Goal: Communication & Community: Participate in discussion

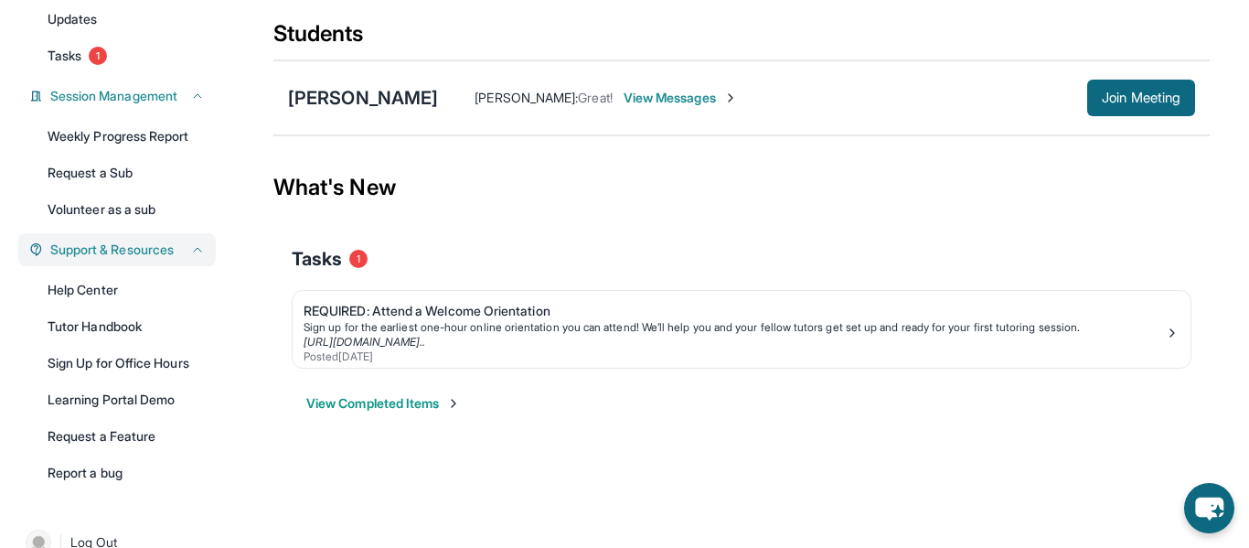
scroll to position [242, 0]
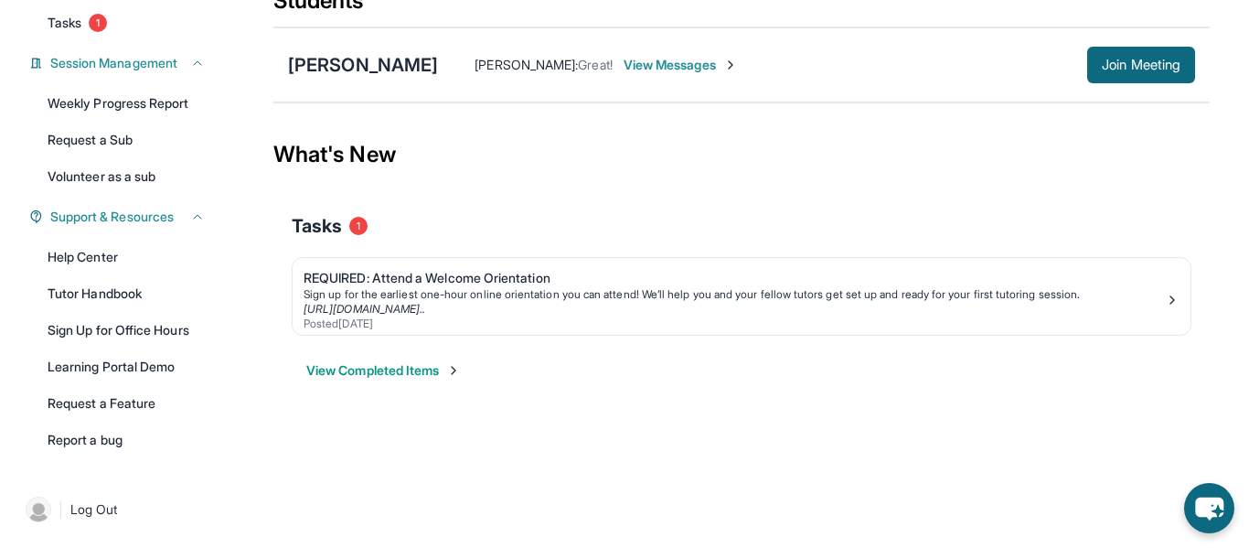
click at [402, 423] on html "Open sidebar Welcome, Meva 👋 Update Information Title: Tutor/Mentor Capacity: 2…" at bounding box center [624, 91] width 1249 height 666
click at [160, 92] on link "Weekly Progress Report" at bounding box center [126, 103] width 179 height 33
click at [1117, 66] on span "Join Meeting" at bounding box center [1141, 64] width 79 height 11
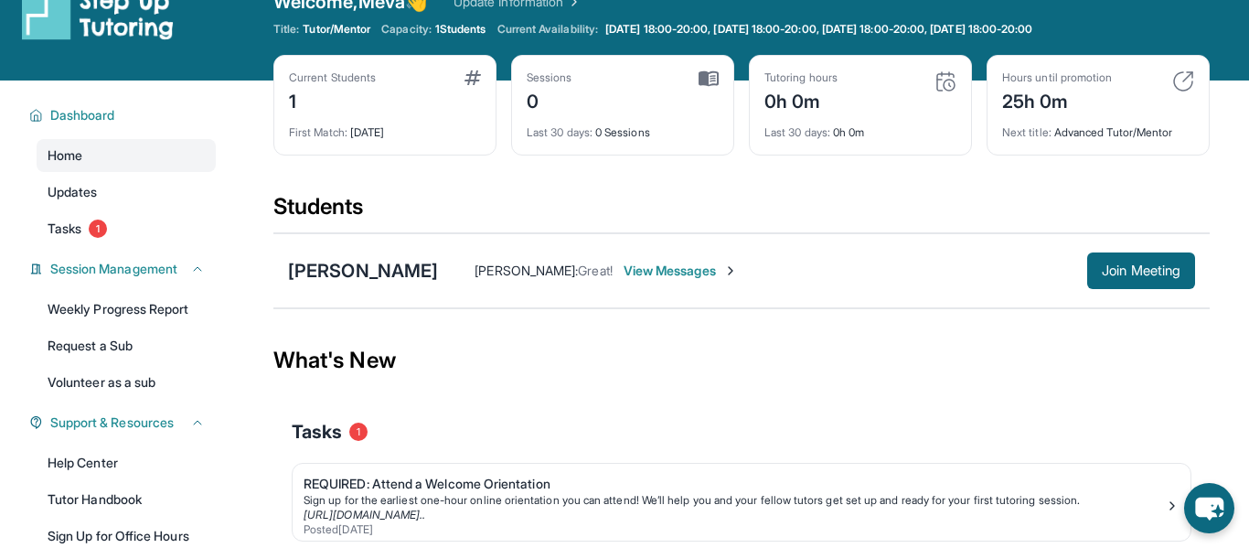
scroll to position [27, 0]
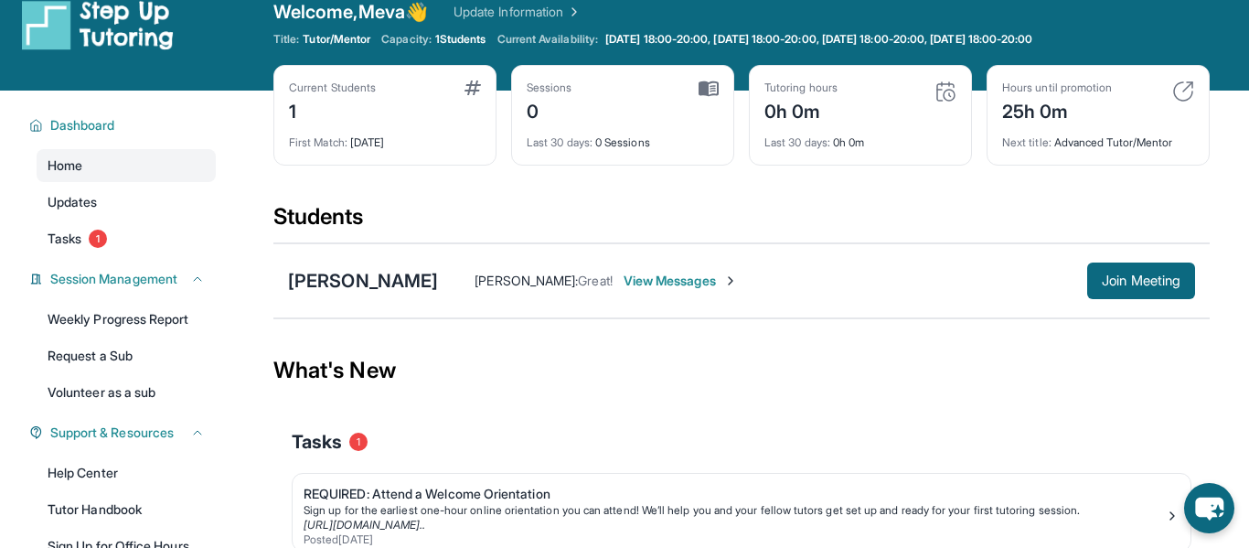
click at [654, 283] on span "View Messages" at bounding box center [681, 281] width 114 height 18
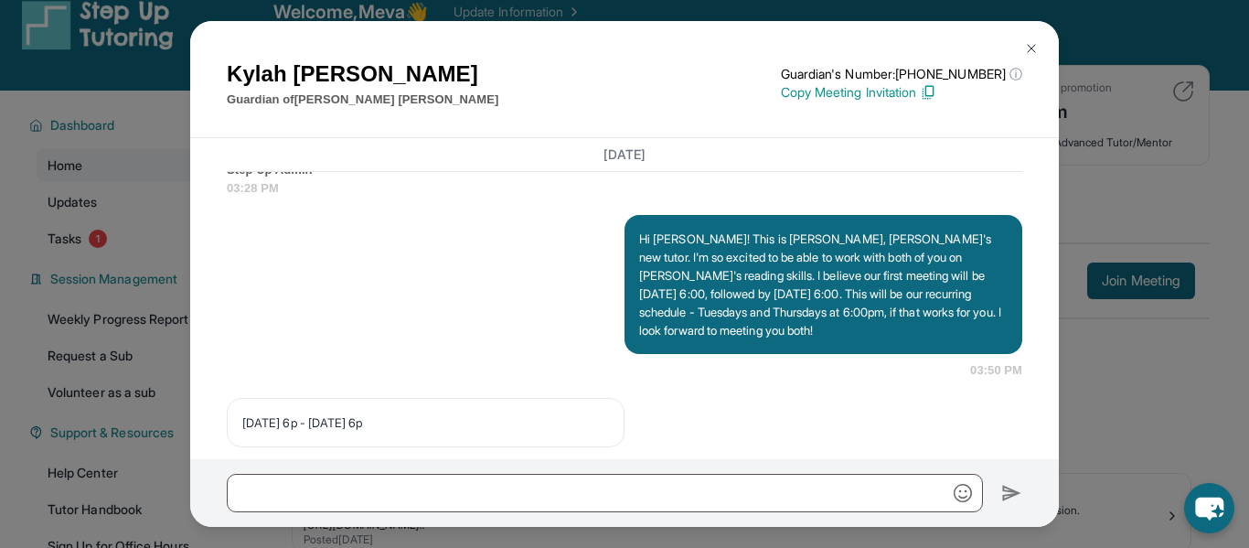
scroll to position [1464, 0]
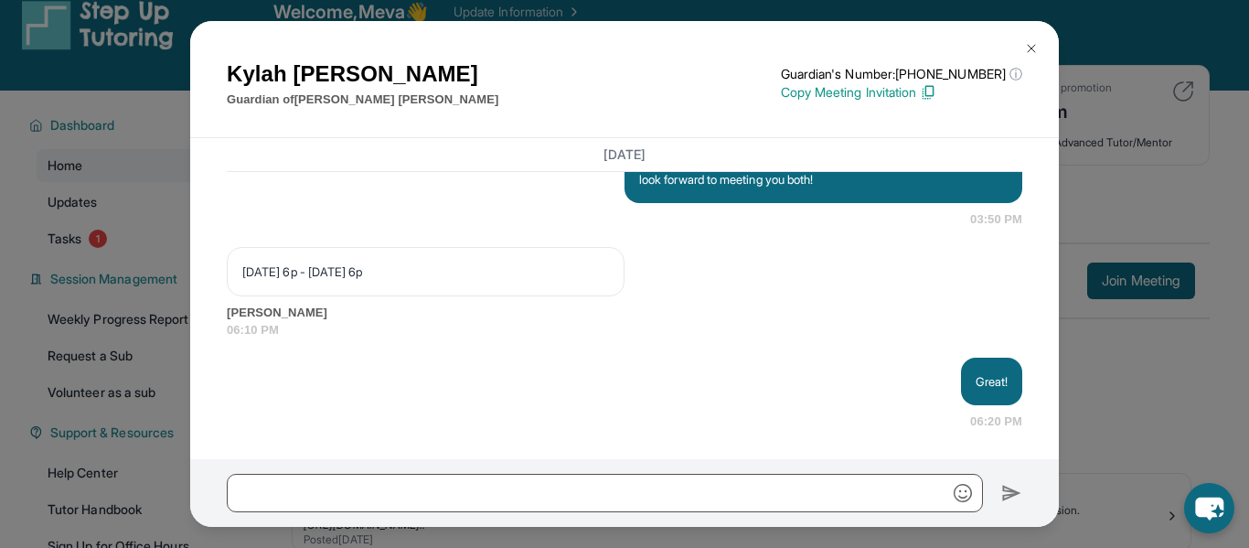
click at [1029, 52] on img at bounding box center [1031, 48] width 15 height 15
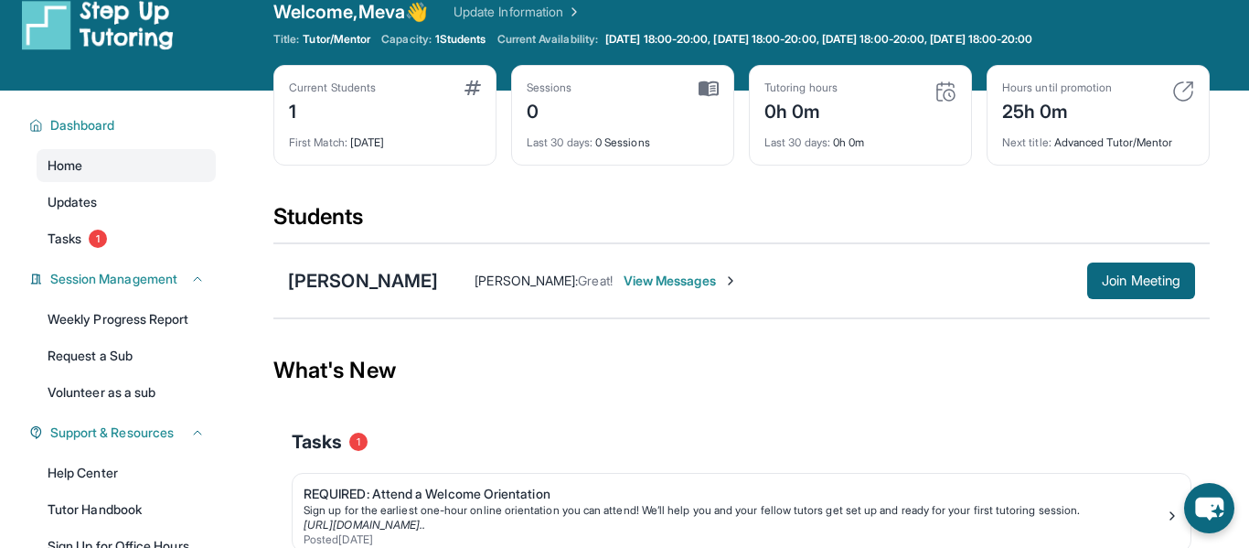
click at [641, 274] on span "View Messages" at bounding box center [681, 281] width 114 height 18
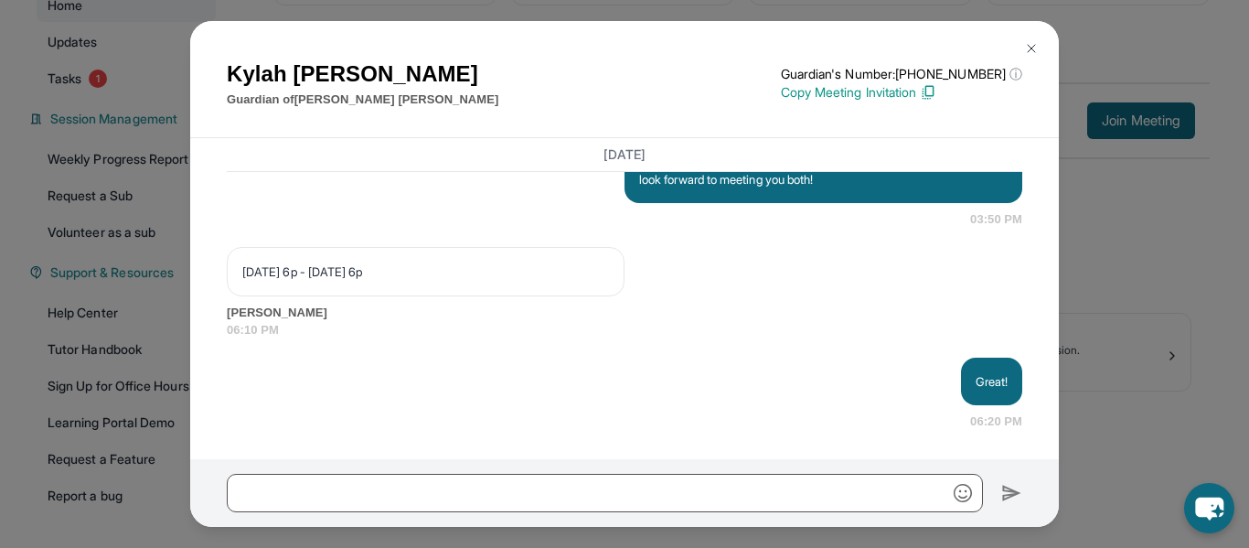
scroll to position [192, 0]
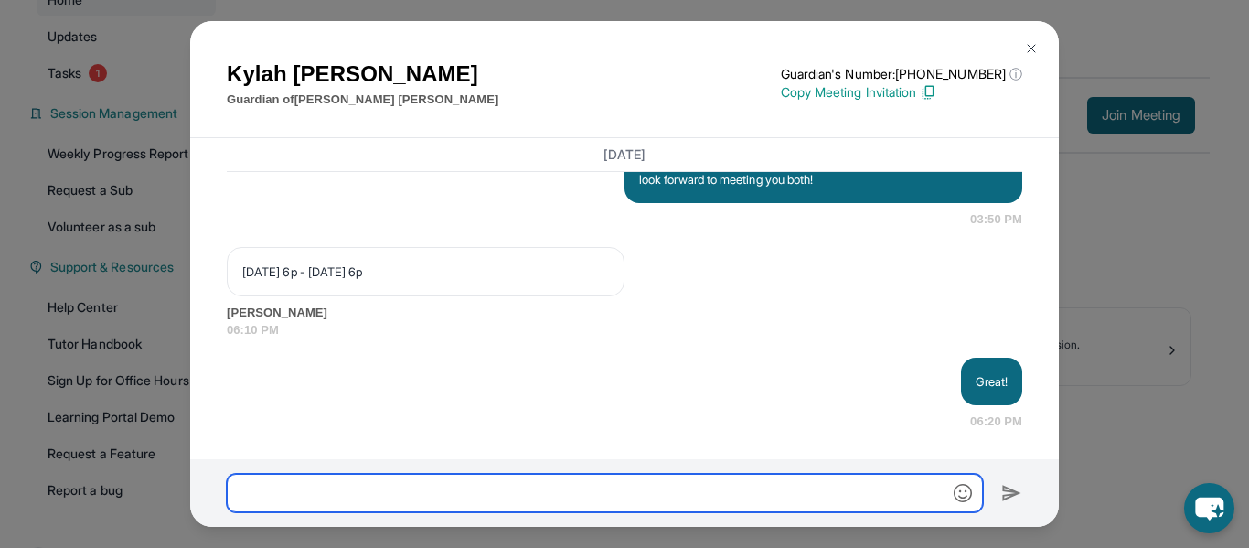
click at [421, 491] on input "text" at bounding box center [605, 493] width 756 height 38
click at [596, 494] on input "**********" at bounding box center [605, 493] width 756 height 38
type input "**********"
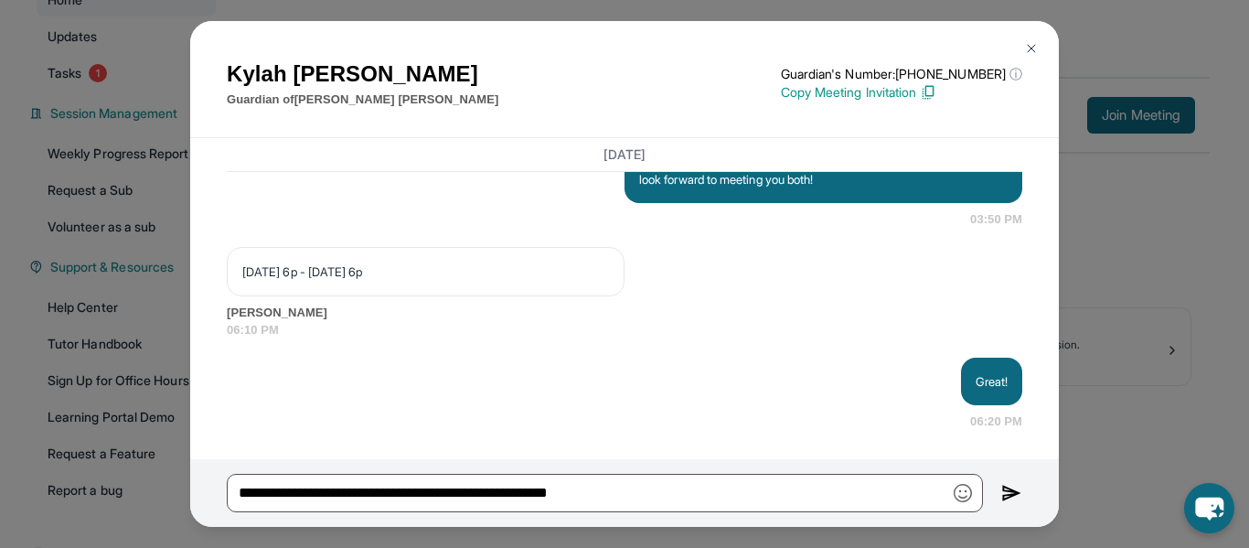
click at [1023, 489] on div "**********" at bounding box center [624, 493] width 869 height 68
click at [1014, 491] on img at bounding box center [1012, 493] width 21 height 22
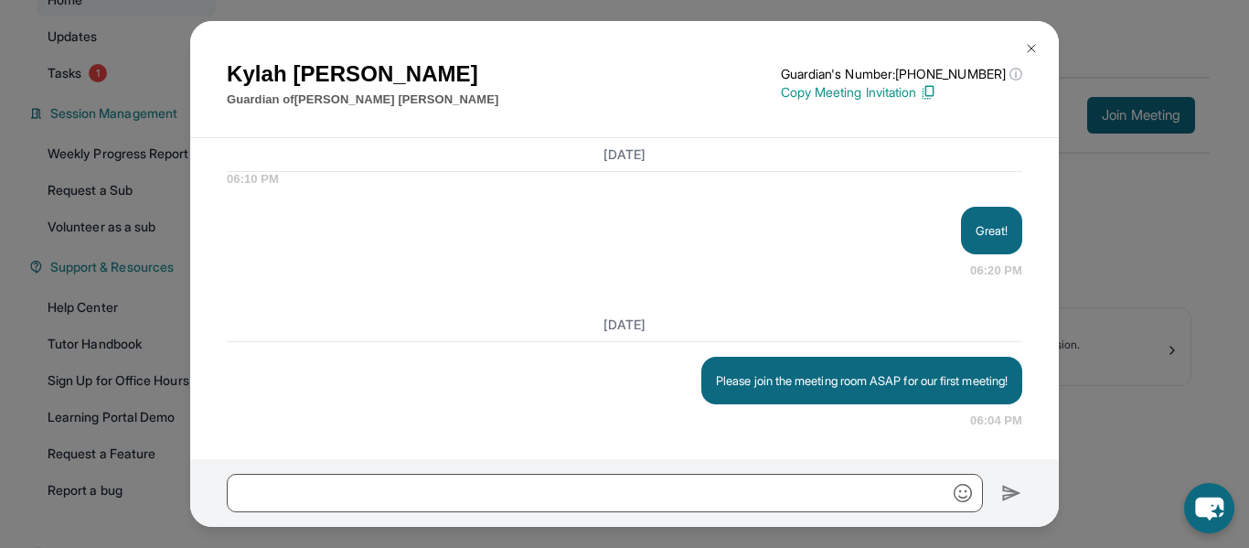
scroll to position [1615, 0]
click at [1034, 34] on button at bounding box center [1031, 48] width 37 height 37
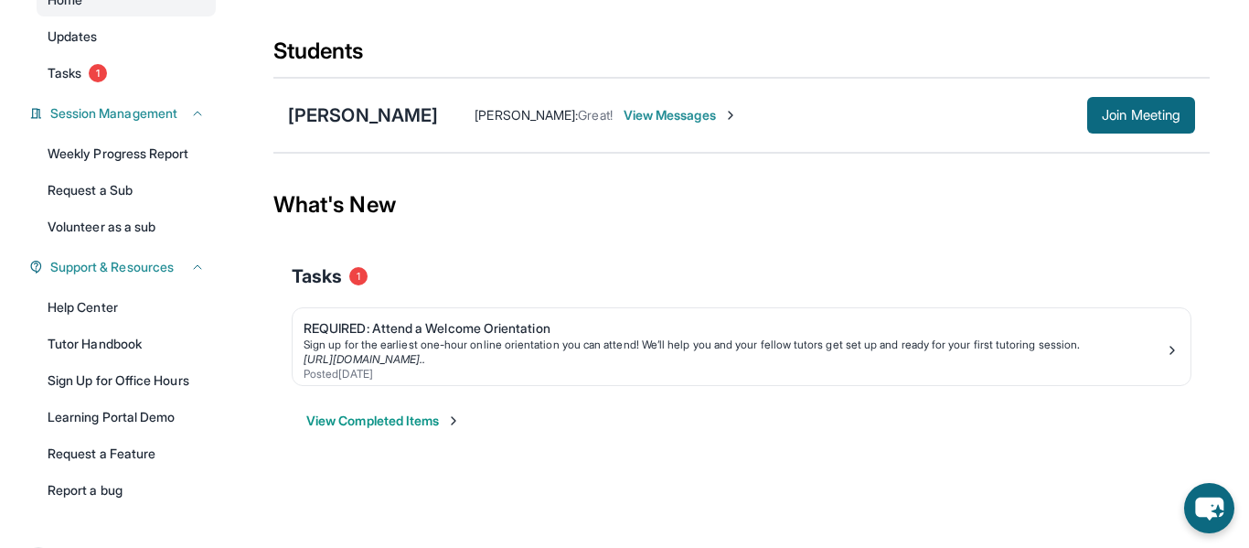
click at [680, 126] on div "[PERSON_NAME] : Great! View Messages Join Meeting" at bounding box center [816, 115] width 757 height 37
click at [663, 119] on span "View Messages" at bounding box center [681, 115] width 114 height 18
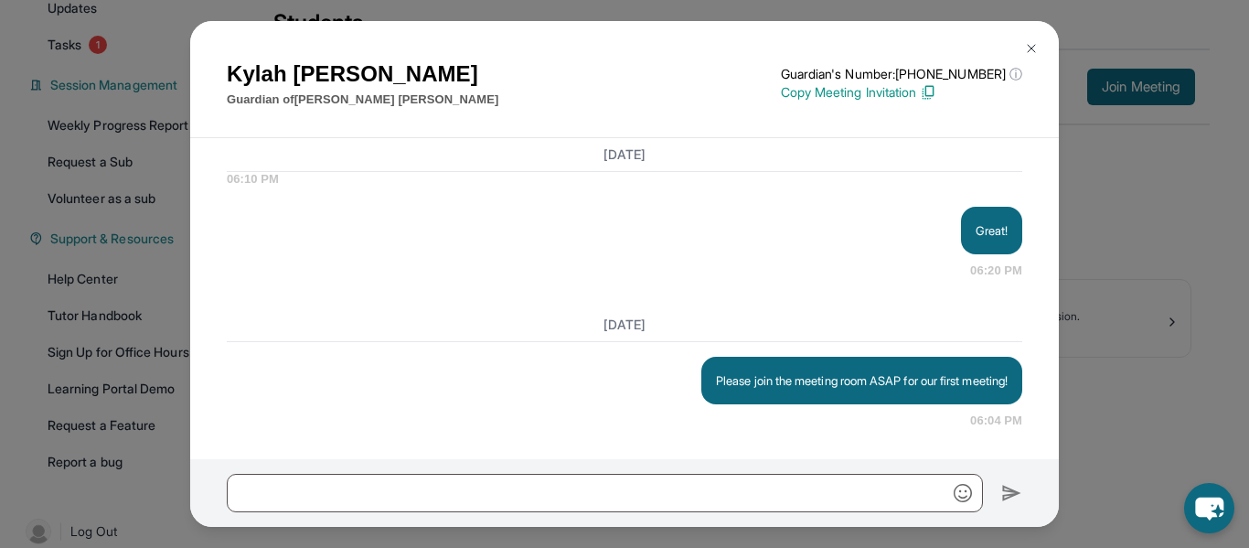
scroll to position [221, 0]
click at [1041, 38] on button at bounding box center [1031, 48] width 37 height 37
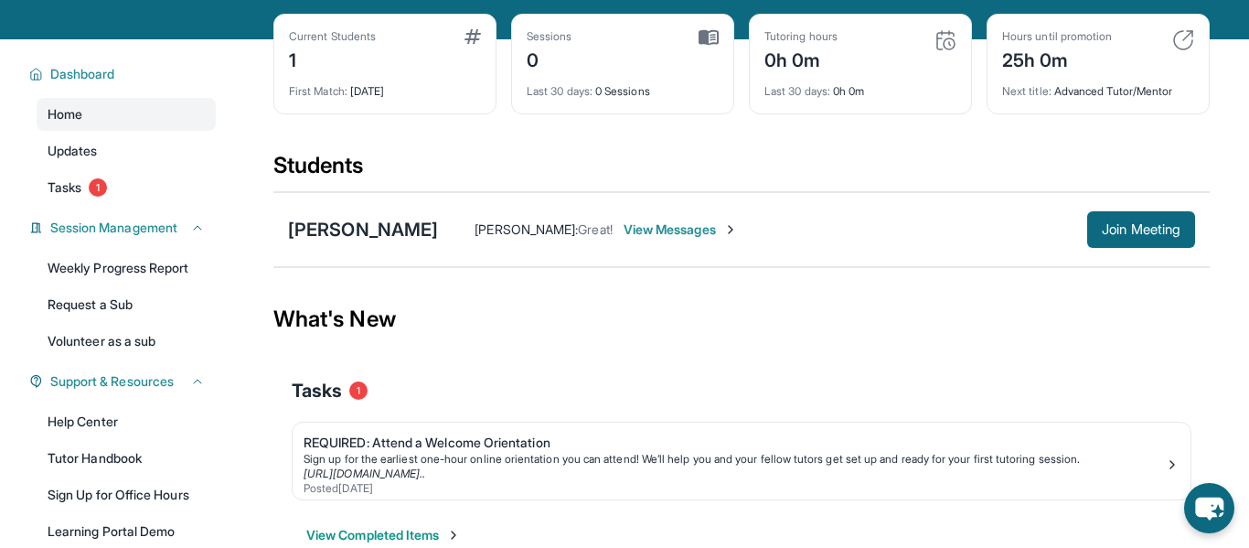
scroll to position [0, 0]
